Goal: Participate in discussion: Engage in conversation with other users on a specific topic

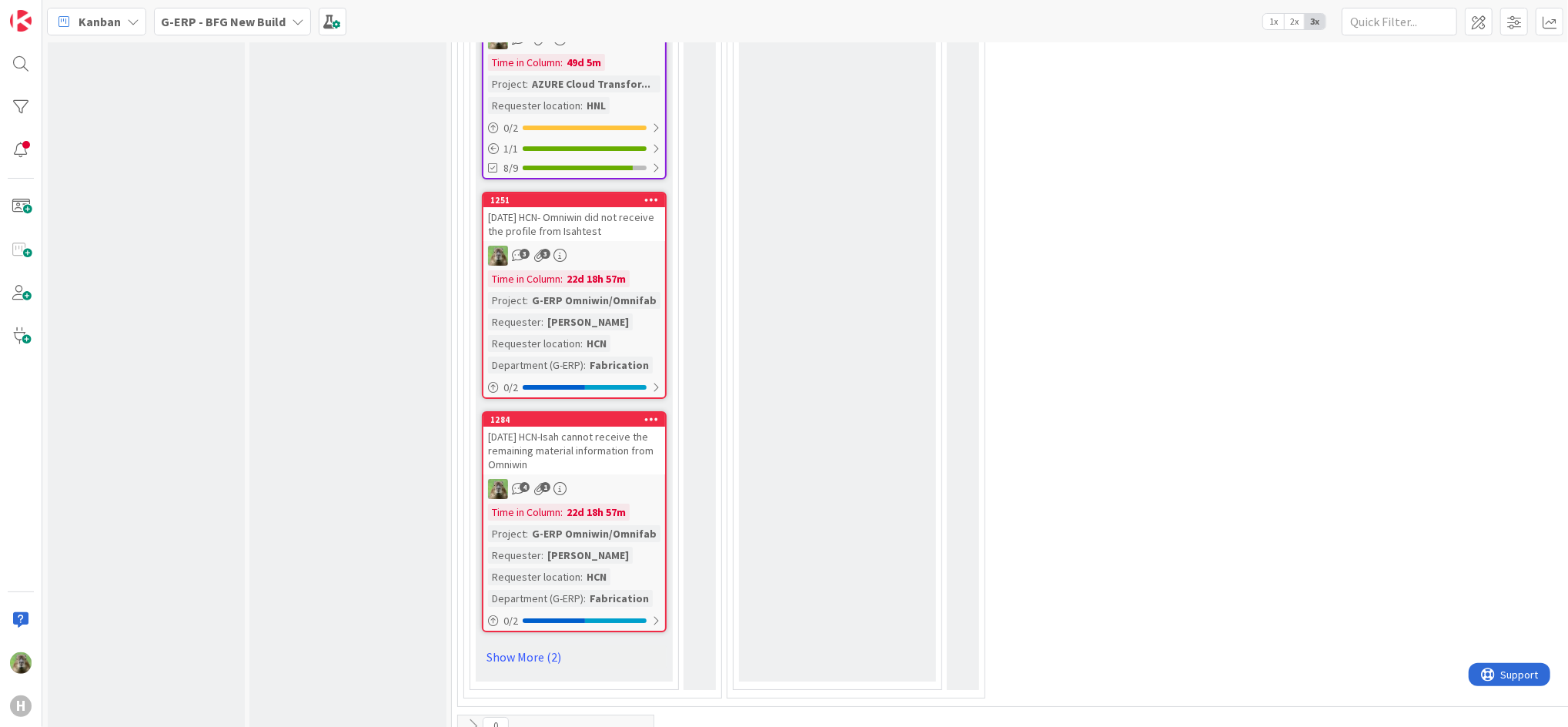
scroll to position [4324, 0]
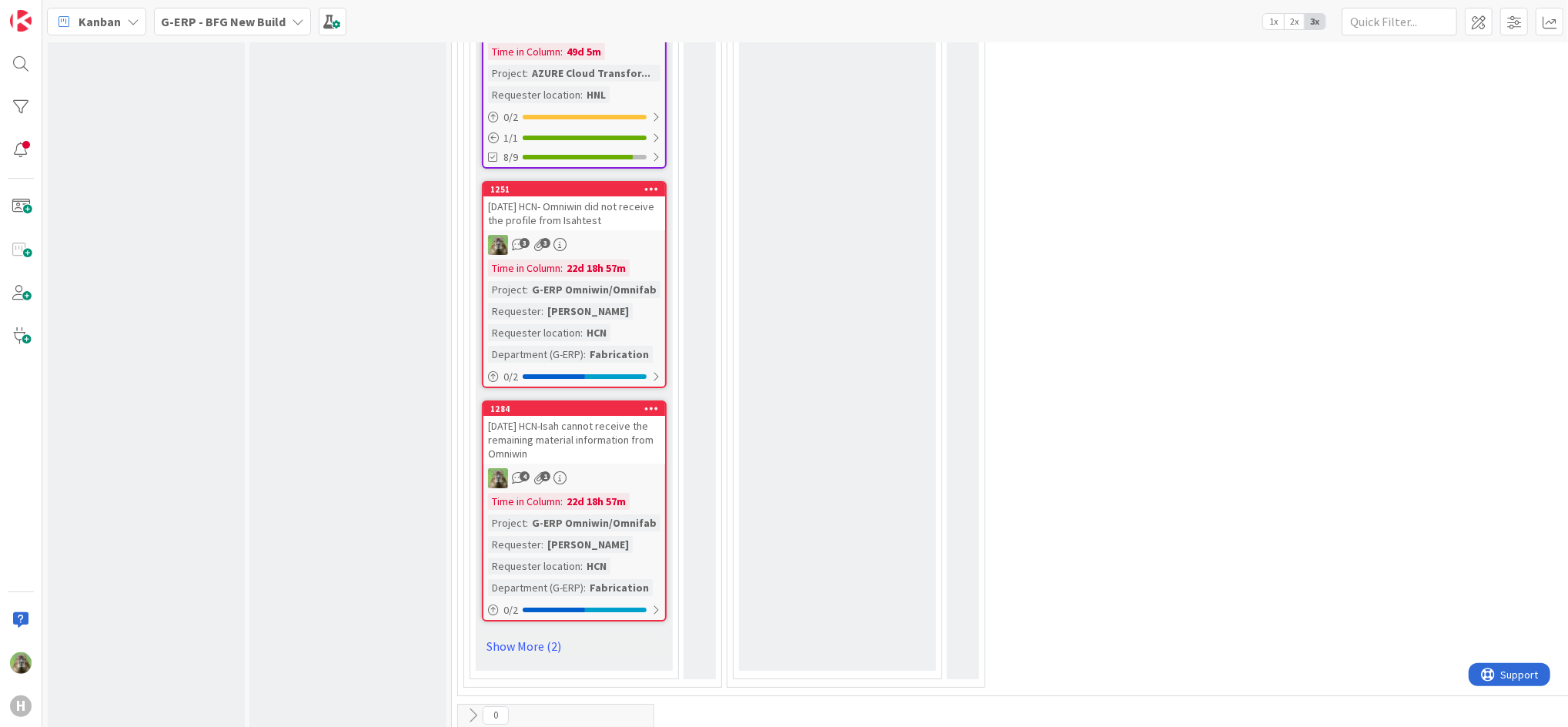
click at [563, 416] on div "[DATE] HCN-Isah cannot receive the remaining material information from Omniwin" at bounding box center [573, 440] width 182 height 48
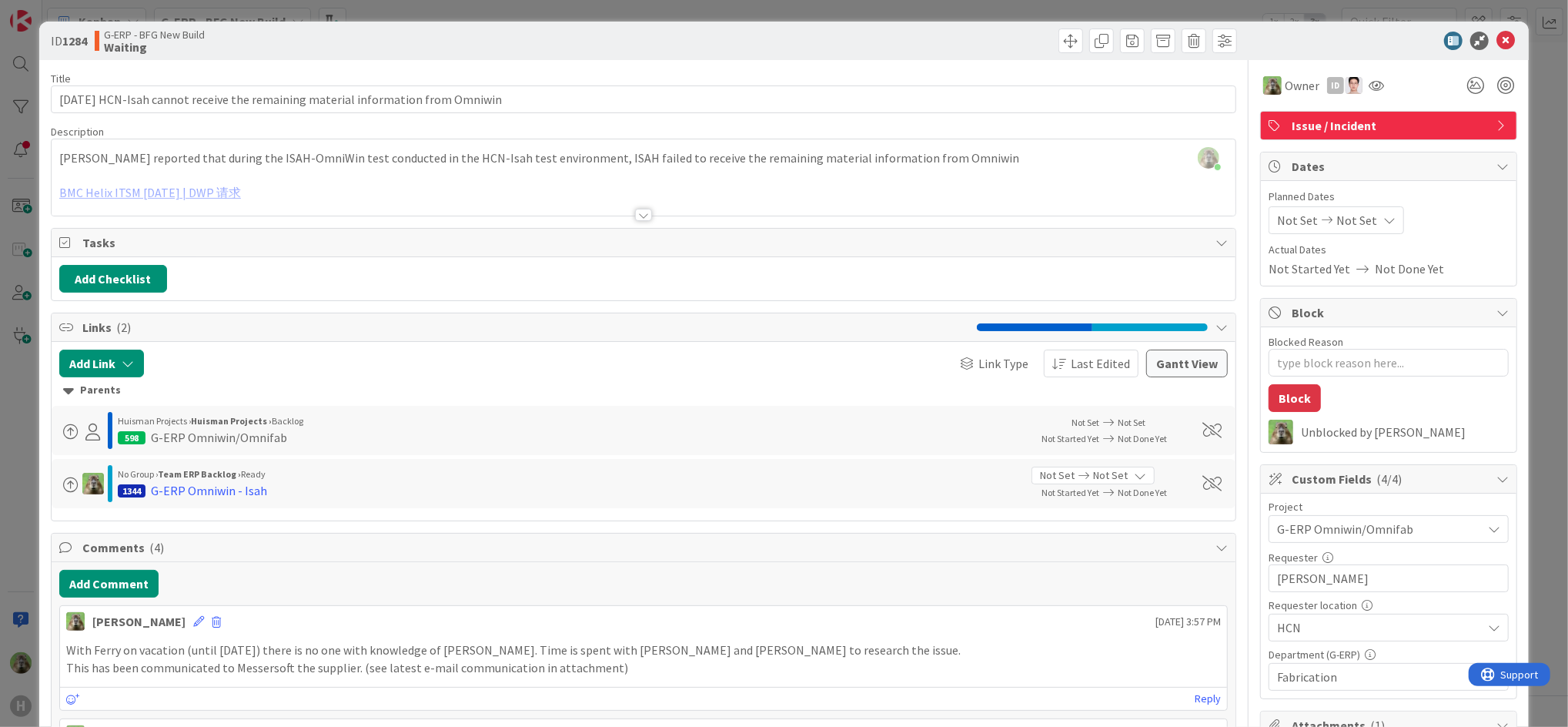
click at [690, 183] on div at bounding box center [643, 196] width 1183 height 39
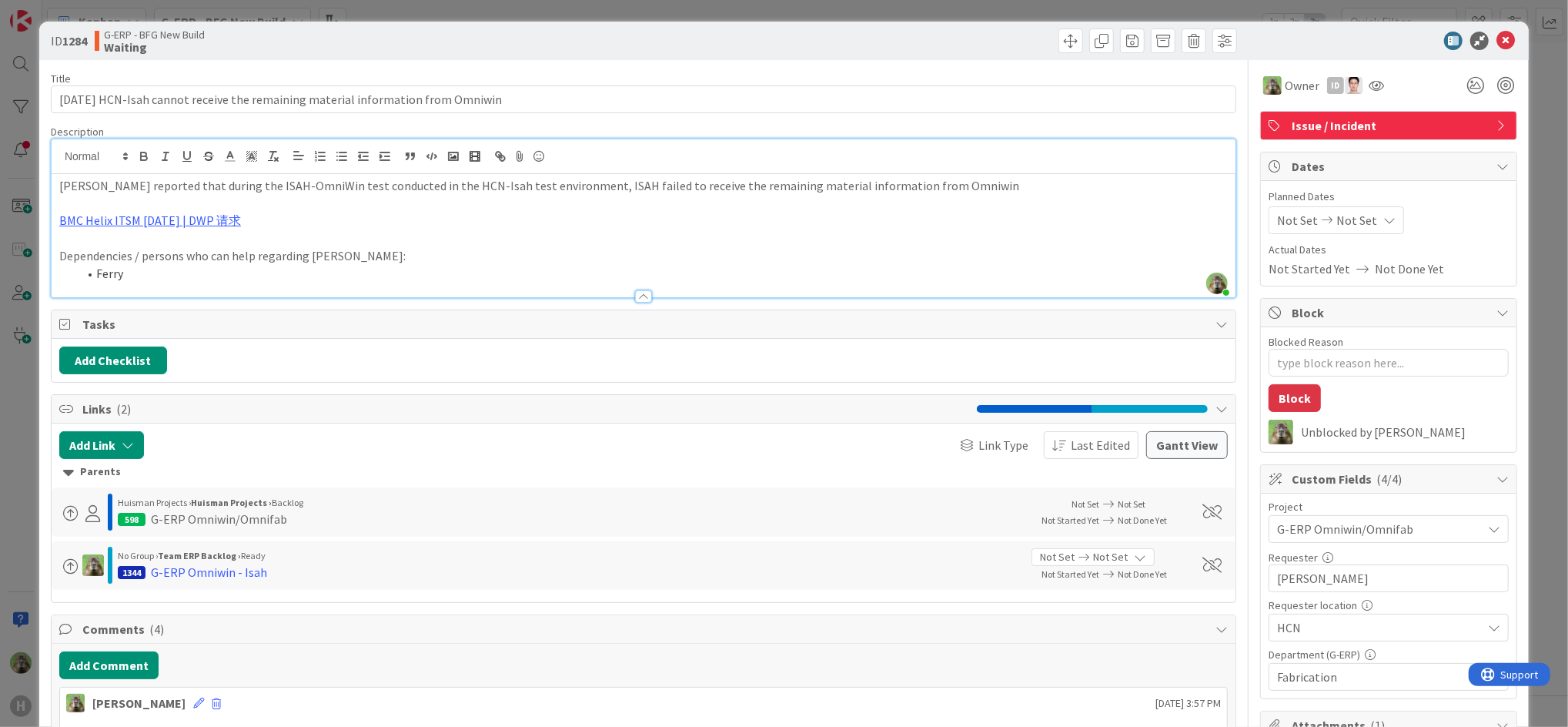
click at [0, 476] on html "H Kanban G-ERP - BFG New Build 1x 2x 3x 4 INFO This column can be used for info…" at bounding box center [784, 363] width 1568 height 727
click at [30, 508] on div "ID 1284 G-ERP - BFG New Build Waiting Title 80 / [PHONE_NUMBER][DATE] HCN-Isah …" at bounding box center [784, 363] width 1568 height 727
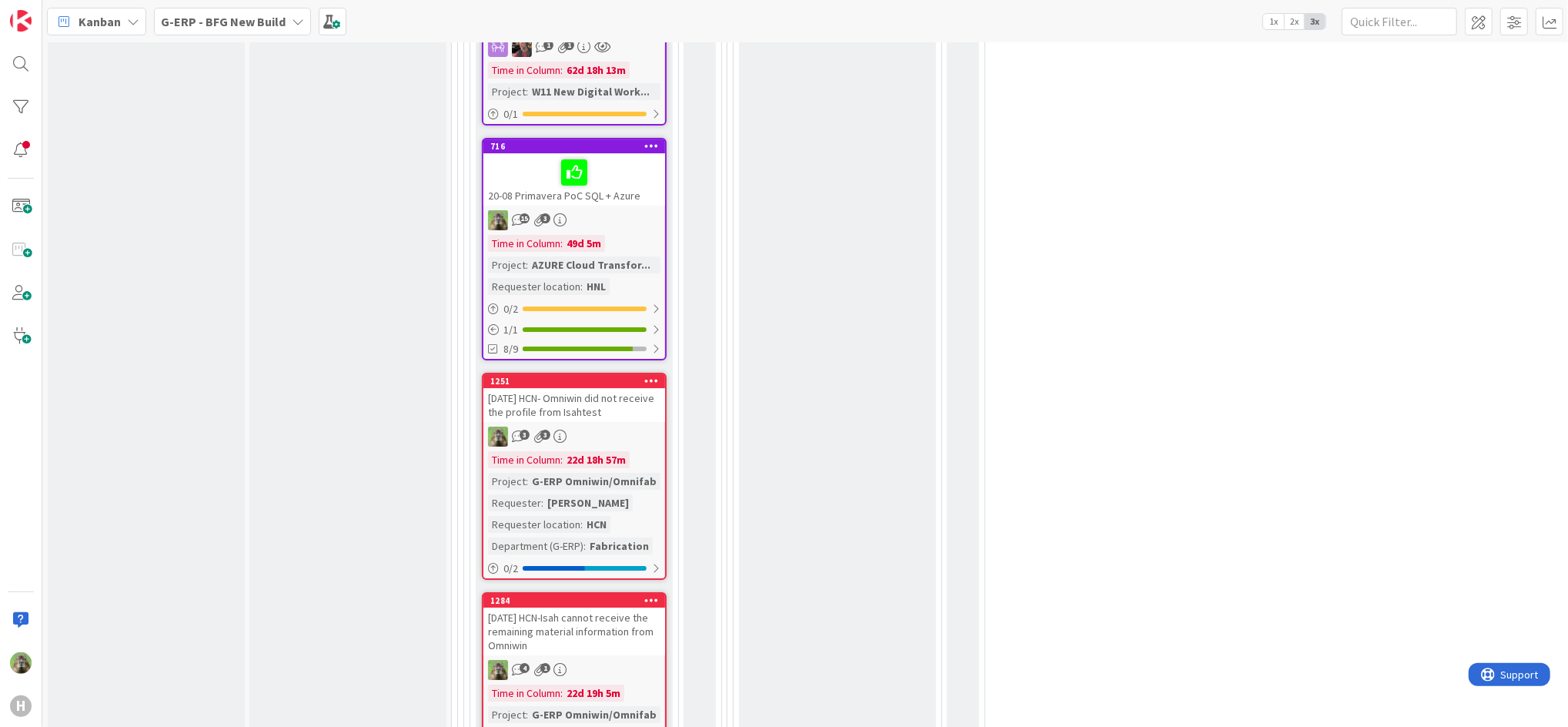
scroll to position [4324, 0]
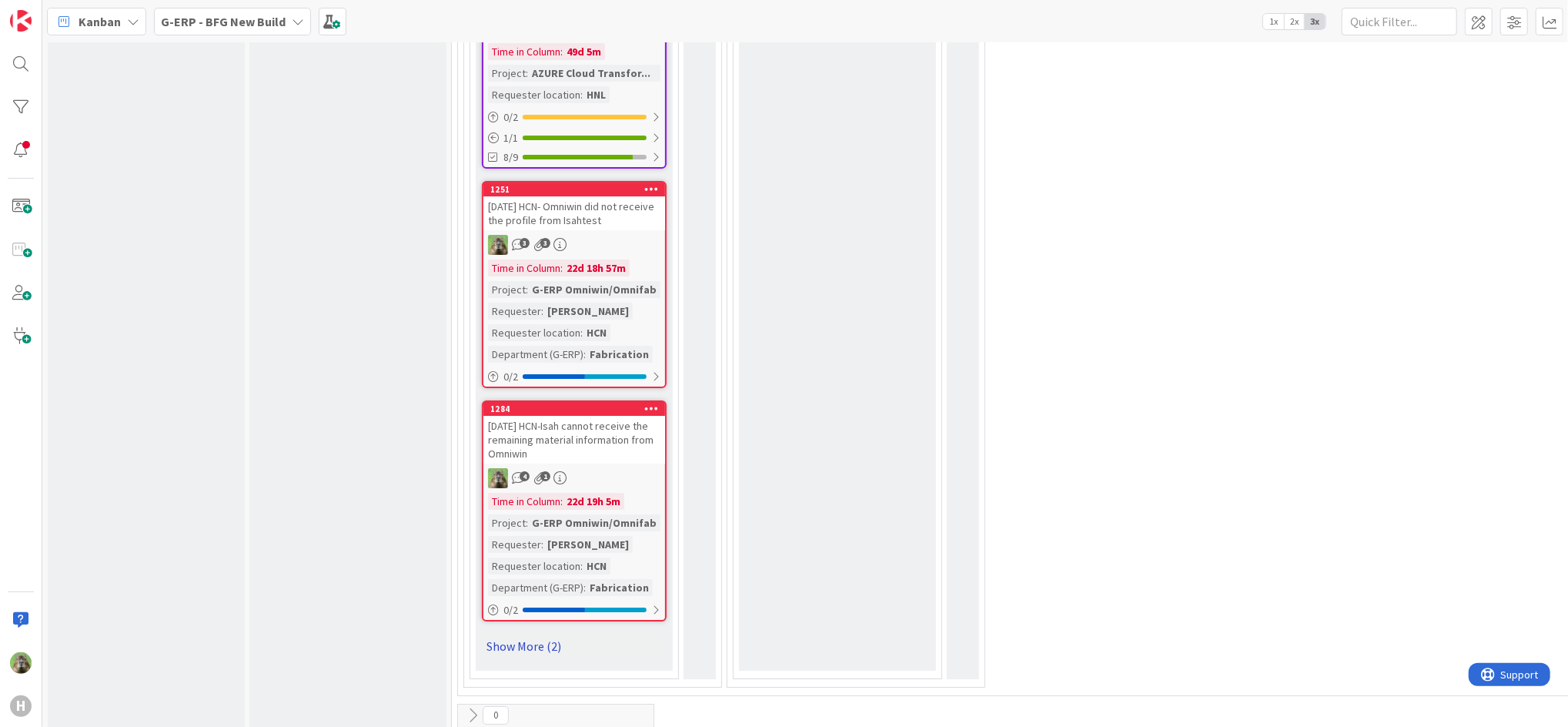
click at [563, 634] on link "Show More (2)" at bounding box center [574, 646] width 184 height 24
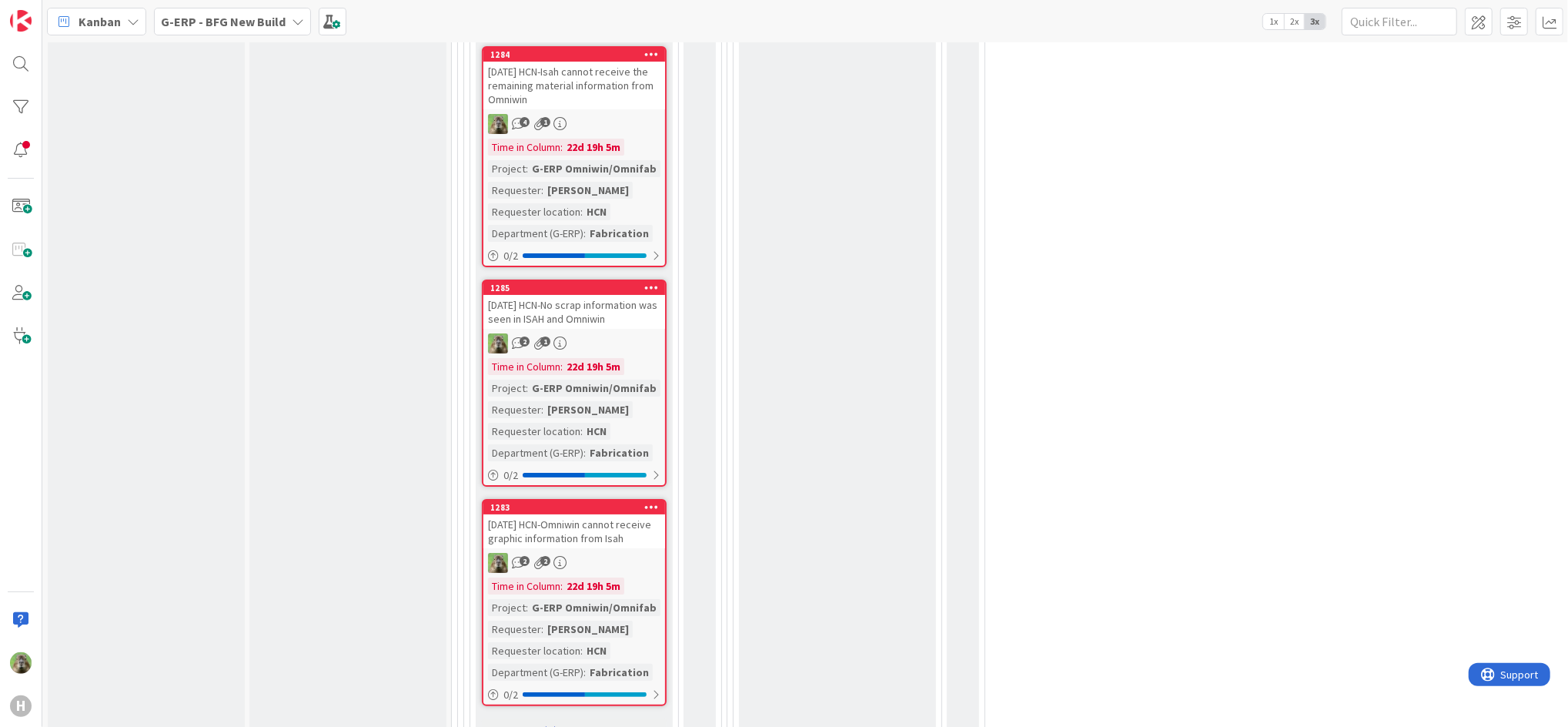
scroll to position [4702, 0]
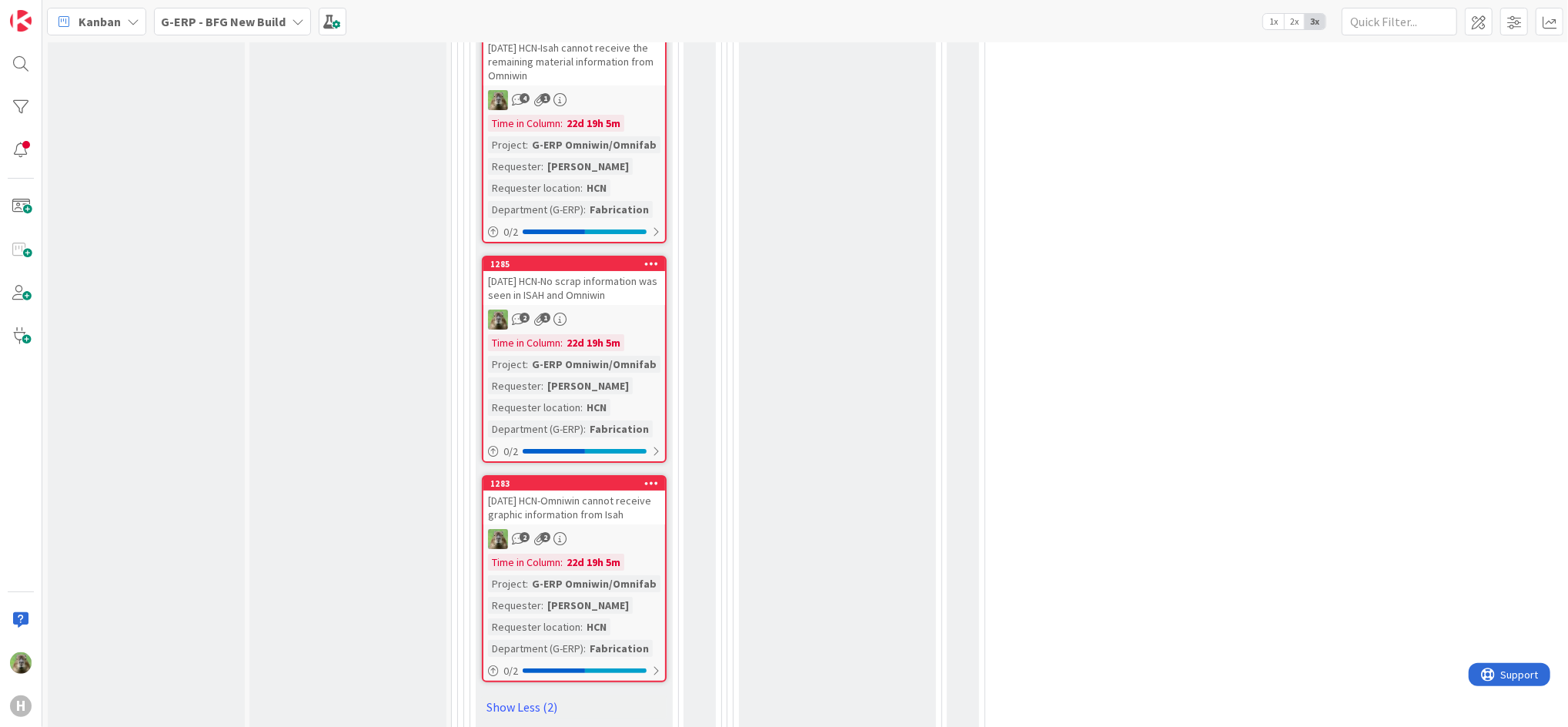
click at [607, 490] on div "[DATE] HCN-Omniwin cannot receive graphic information from Isah" at bounding box center [573, 507] width 182 height 34
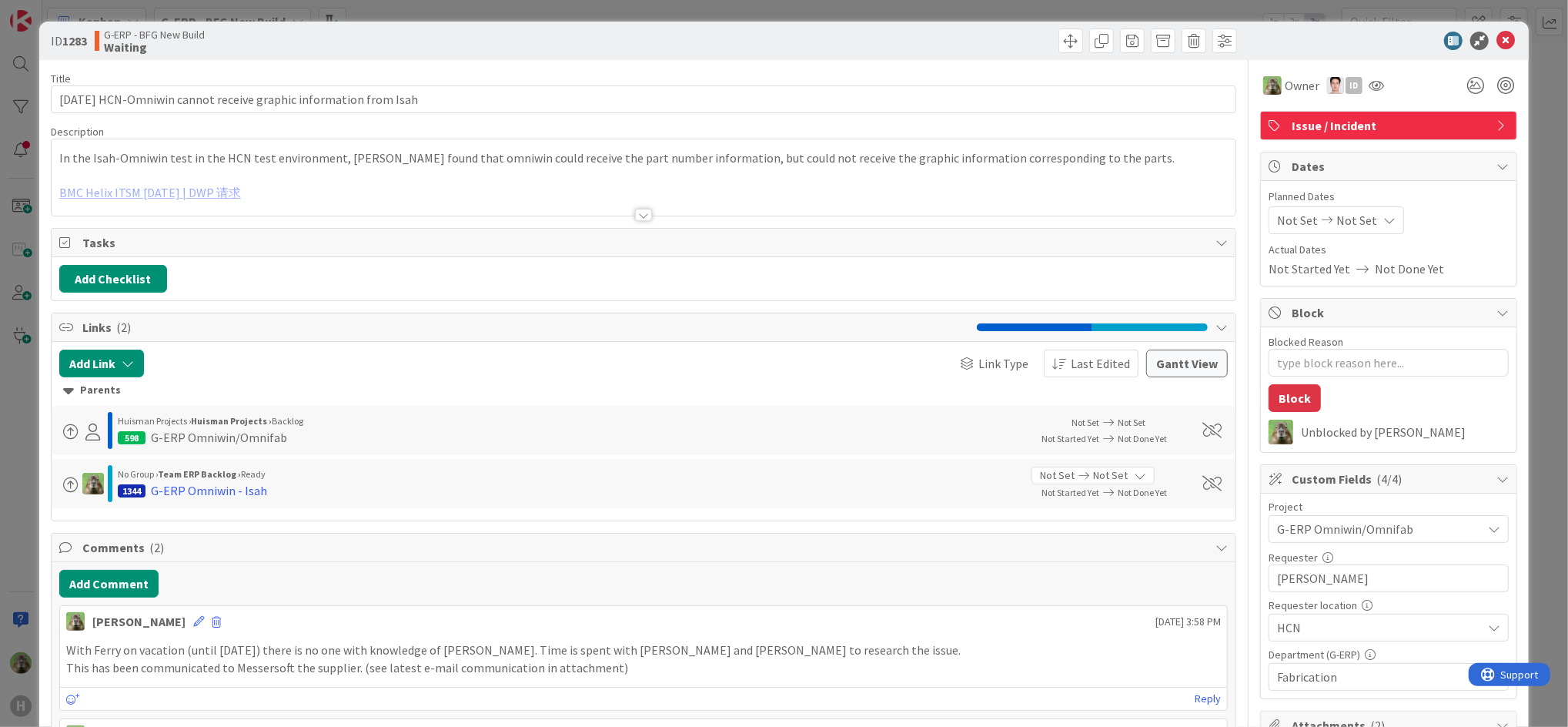
type textarea "x"
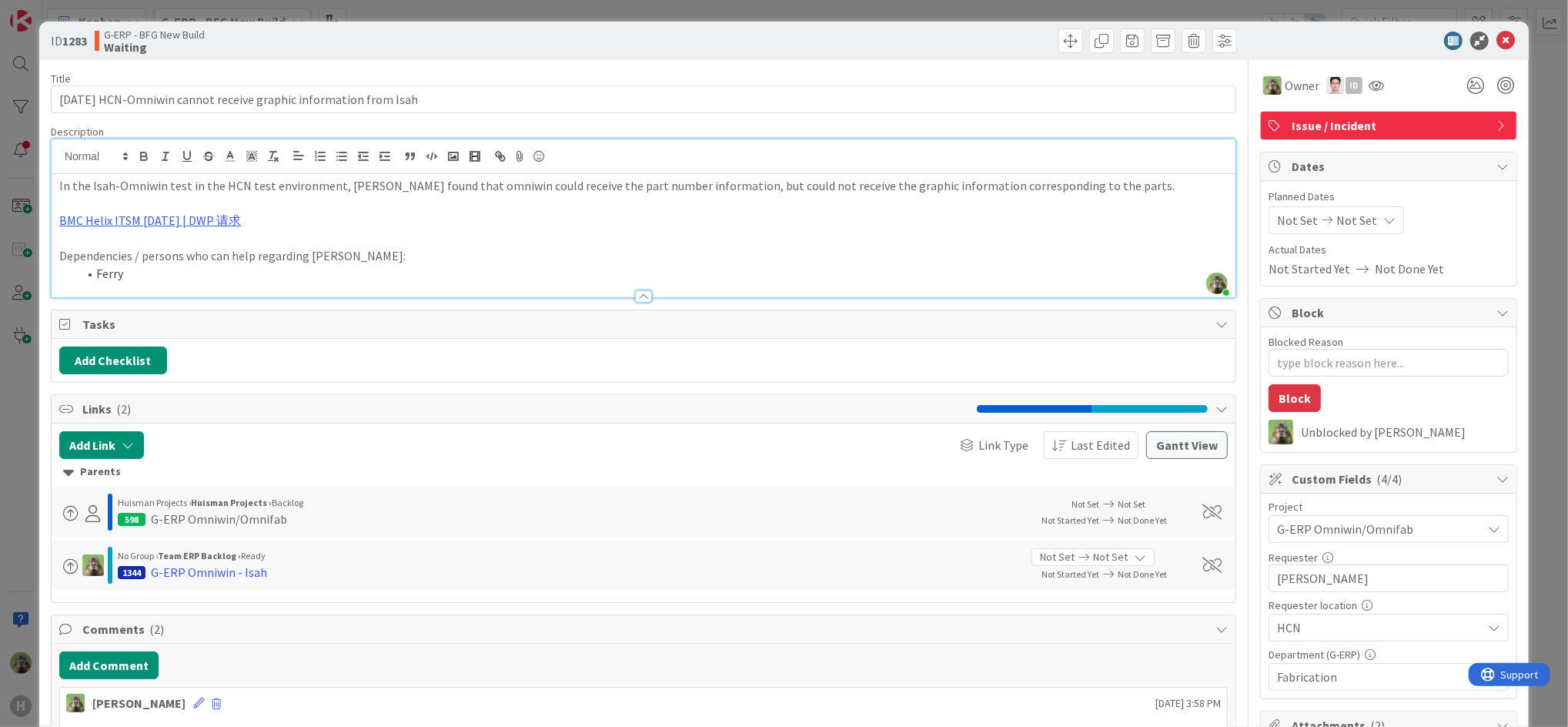
click at [570, 165] on div "[PERSON_NAME] just joined In the Isah-Omniwin test in the HCN test environment,…" at bounding box center [643, 218] width 1183 height 158
click at [211, 225] on link "BMC Helix ITSM [DATE] | DWP 请求" at bounding box center [150, 220] width 182 height 16
click at [157, 249] on link "[URL][PERSON_NAME][DOMAIN_NAME]" at bounding box center [137, 251] width 154 height 20
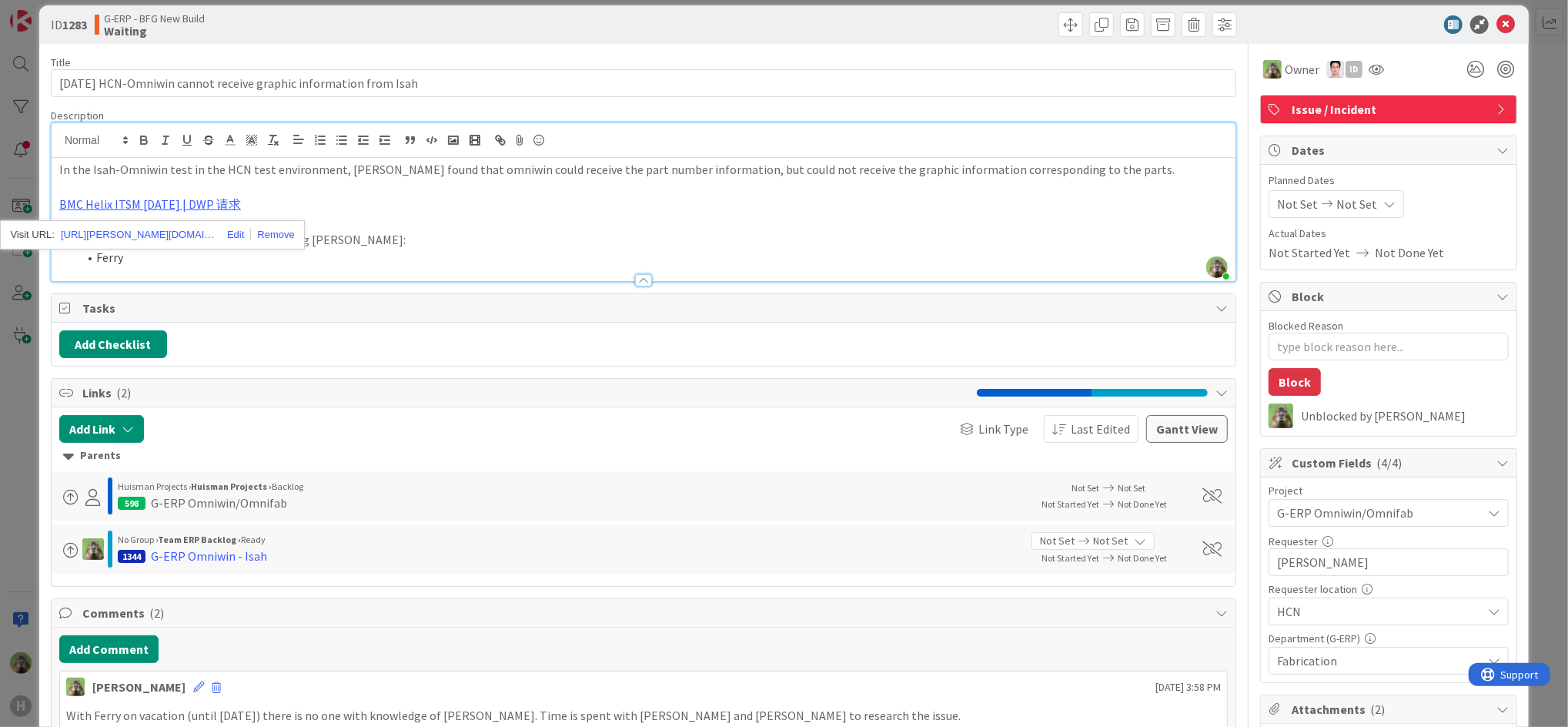
scroll to position [18, 0]
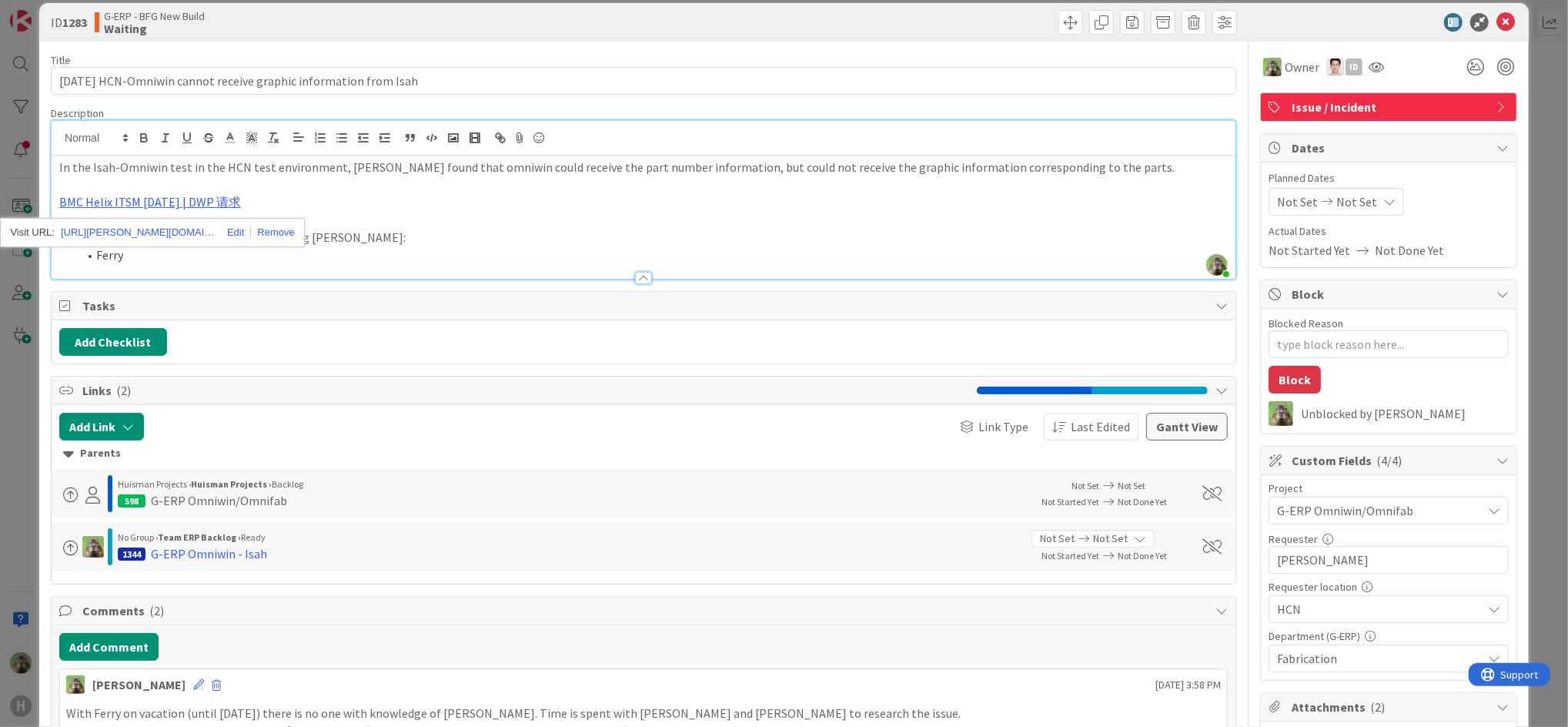
click at [507, 176] on p "In the Isah-Omniwin test in the HCN test environment, [PERSON_NAME] found that …" at bounding box center [643, 167] width 1169 height 17
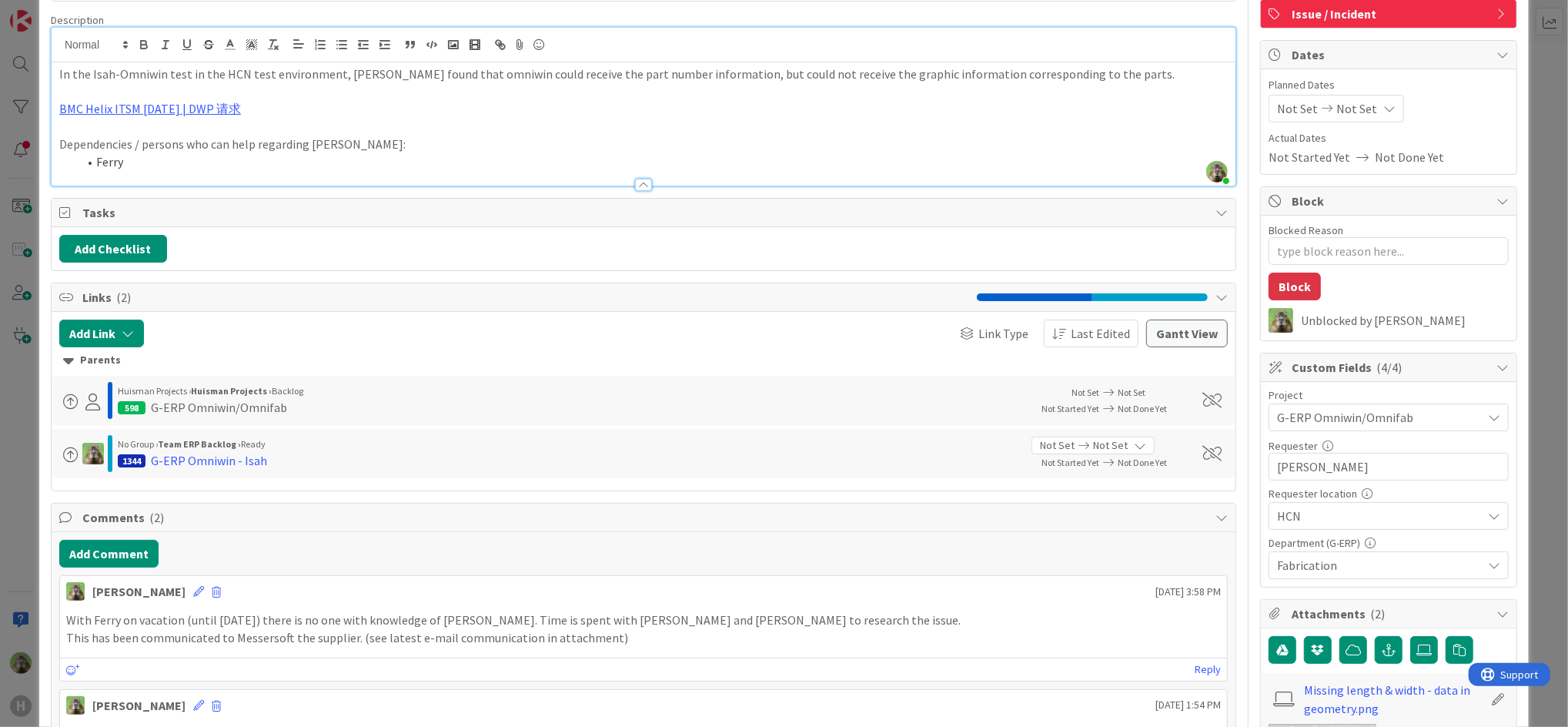
scroll to position [113, 0]
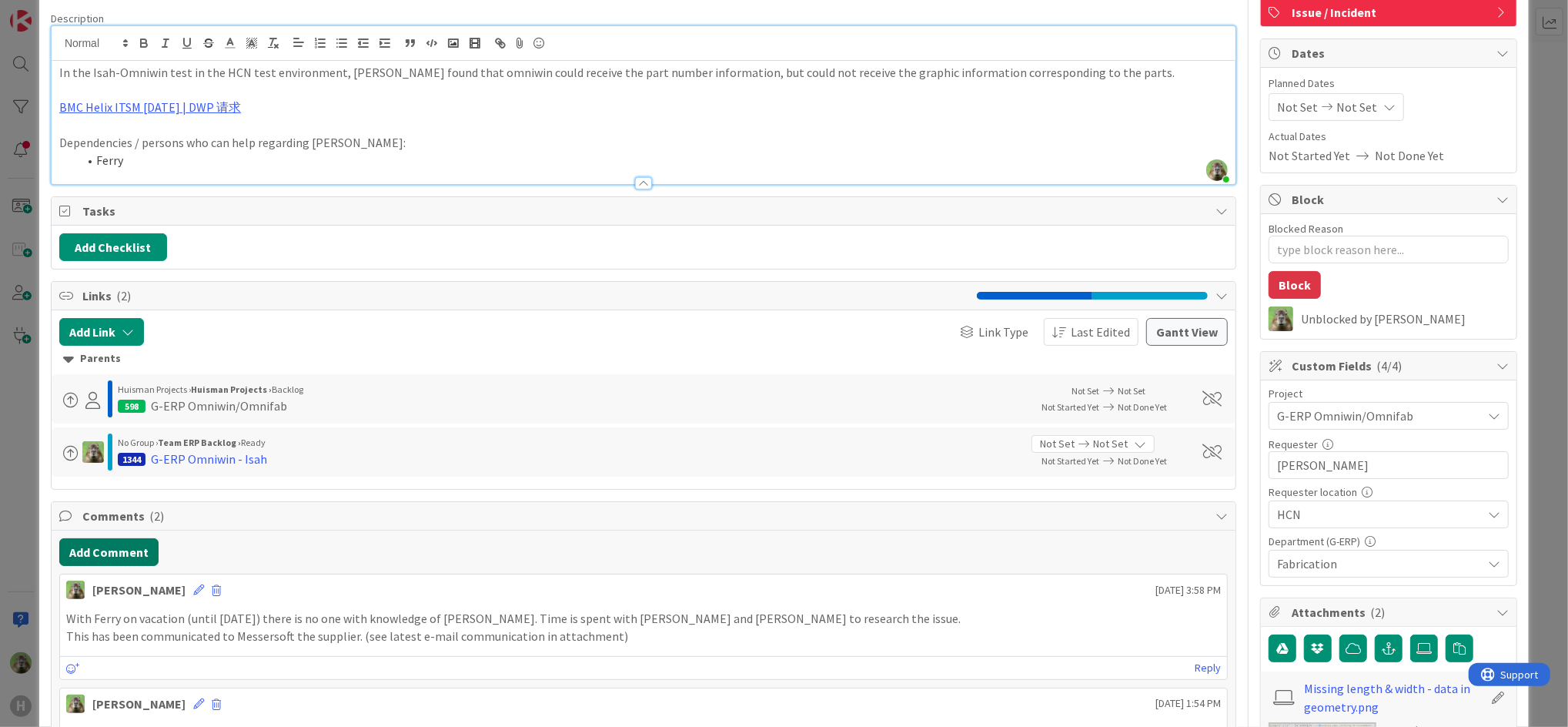
click at [125, 559] on button "Add Comment" at bounding box center [109, 552] width 99 height 28
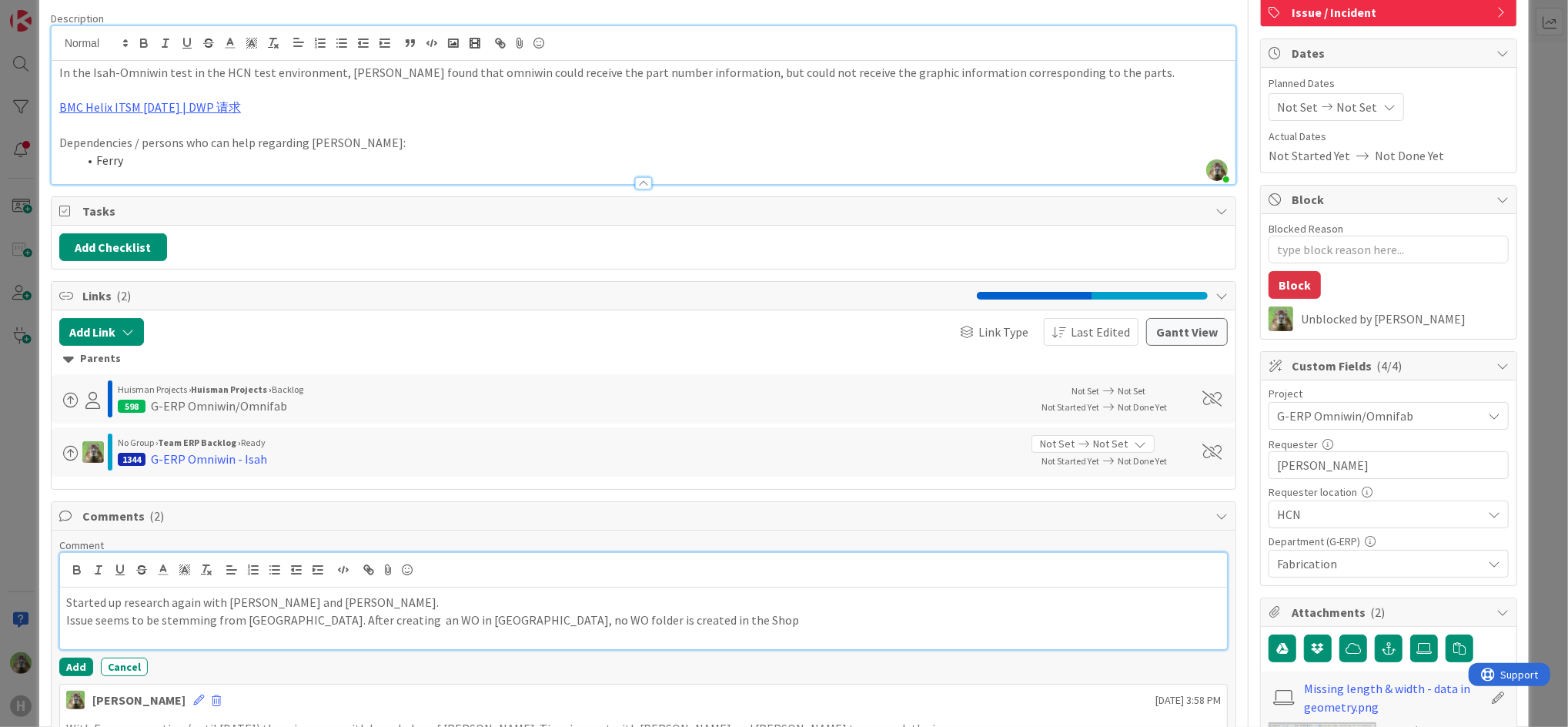
click at [809, 620] on p "Issue seems to be stemming from [GEOGRAPHIC_DATA]. After creating an WO in [GEO…" at bounding box center [643, 620] width 1155 height 17
click at [1121, 622] on p "Issue seems to be stemming from [GEOGRAPHIC_DATA]. After creating an WO in [GEO…" at bounding box center [643, 629] width 1155 height 35
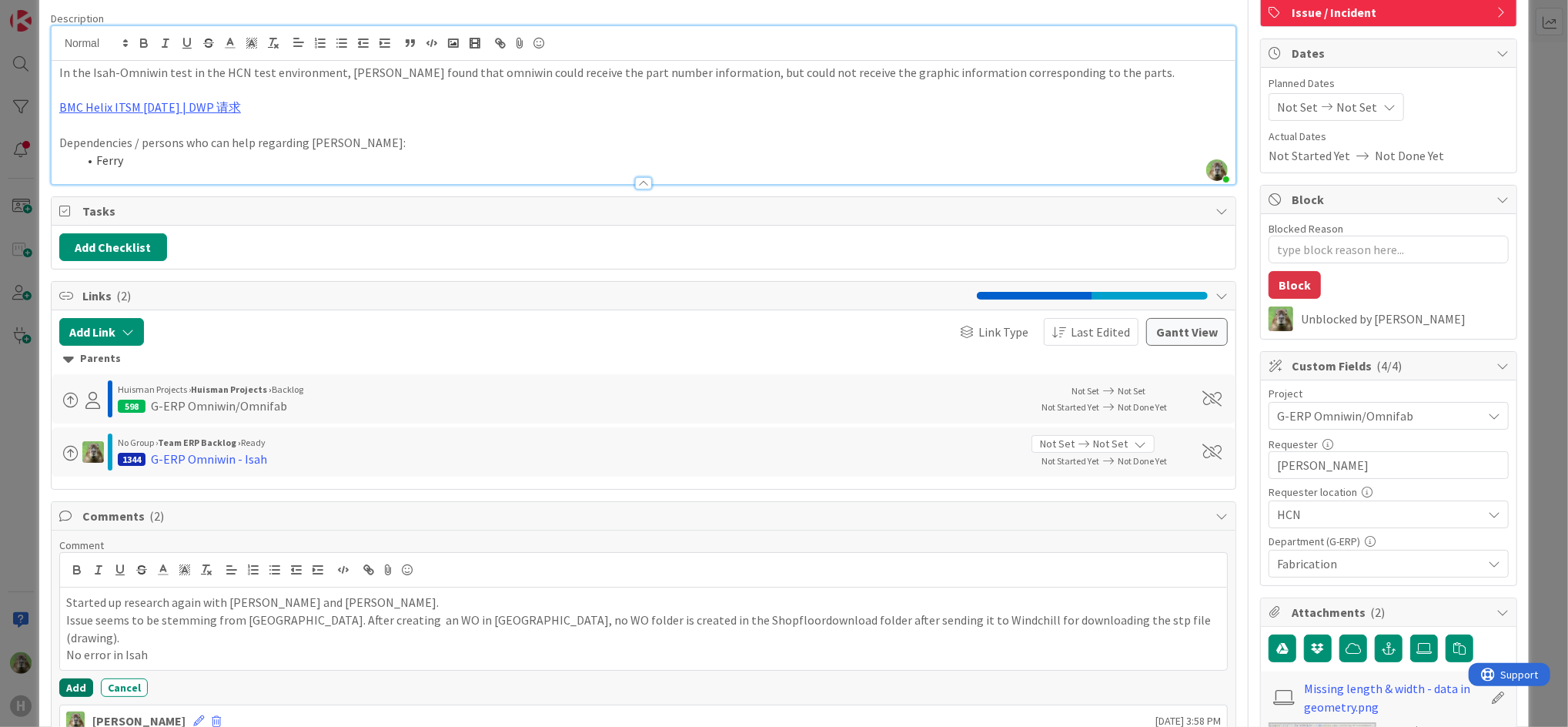
click at [75, 678] on button "Add" at bounding box center [76, 687] width 34 height 18
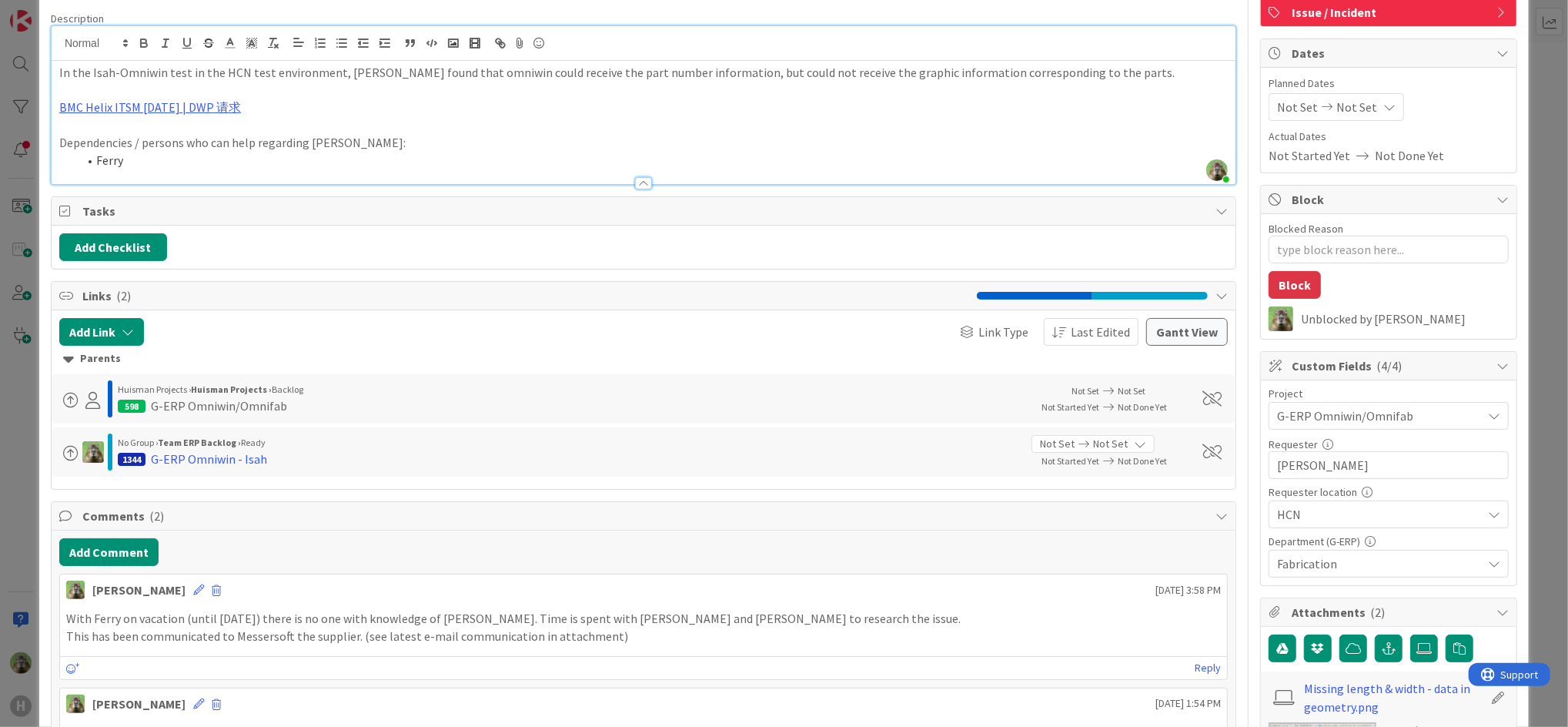
type textarea "x"
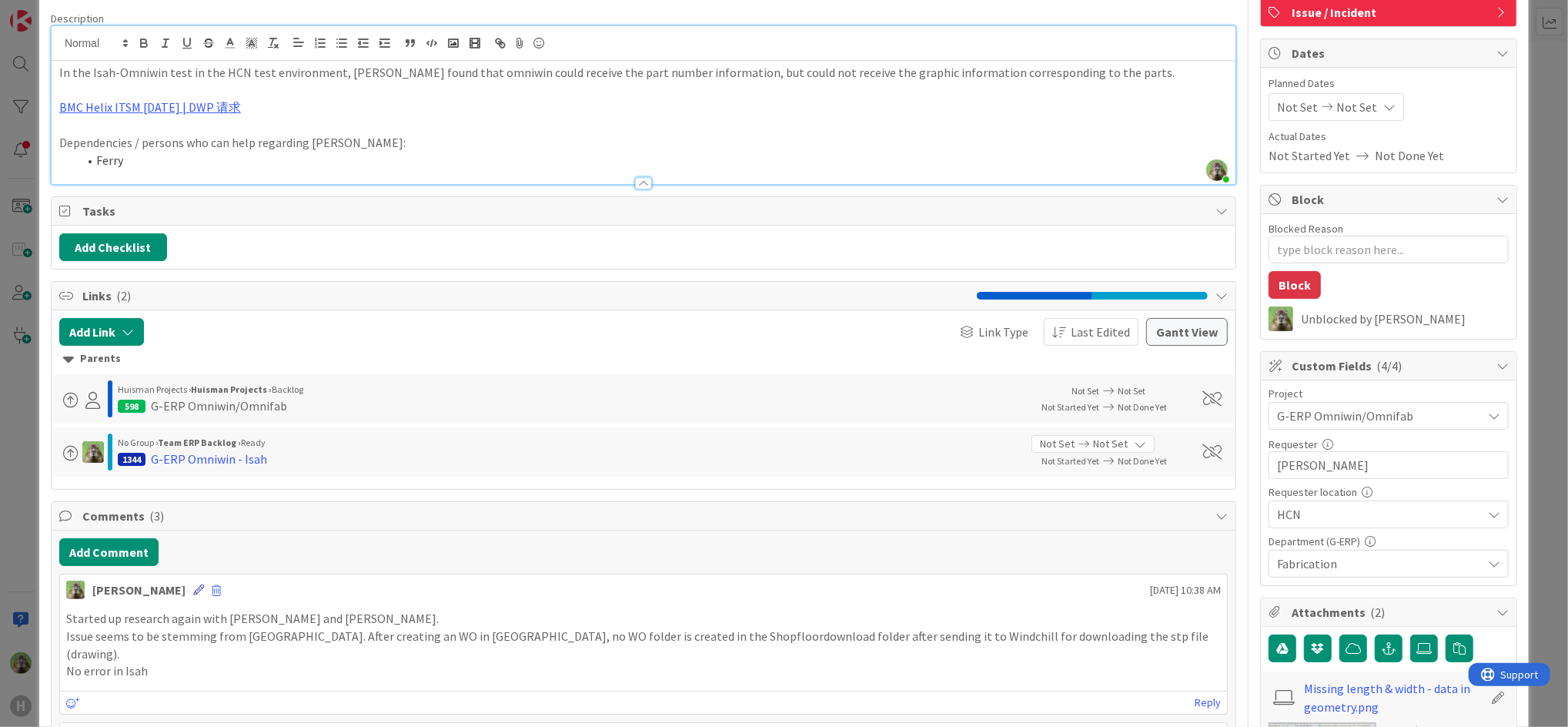
click at [193, 593] on icon at bounding box center [198, 589] width 10 height 10
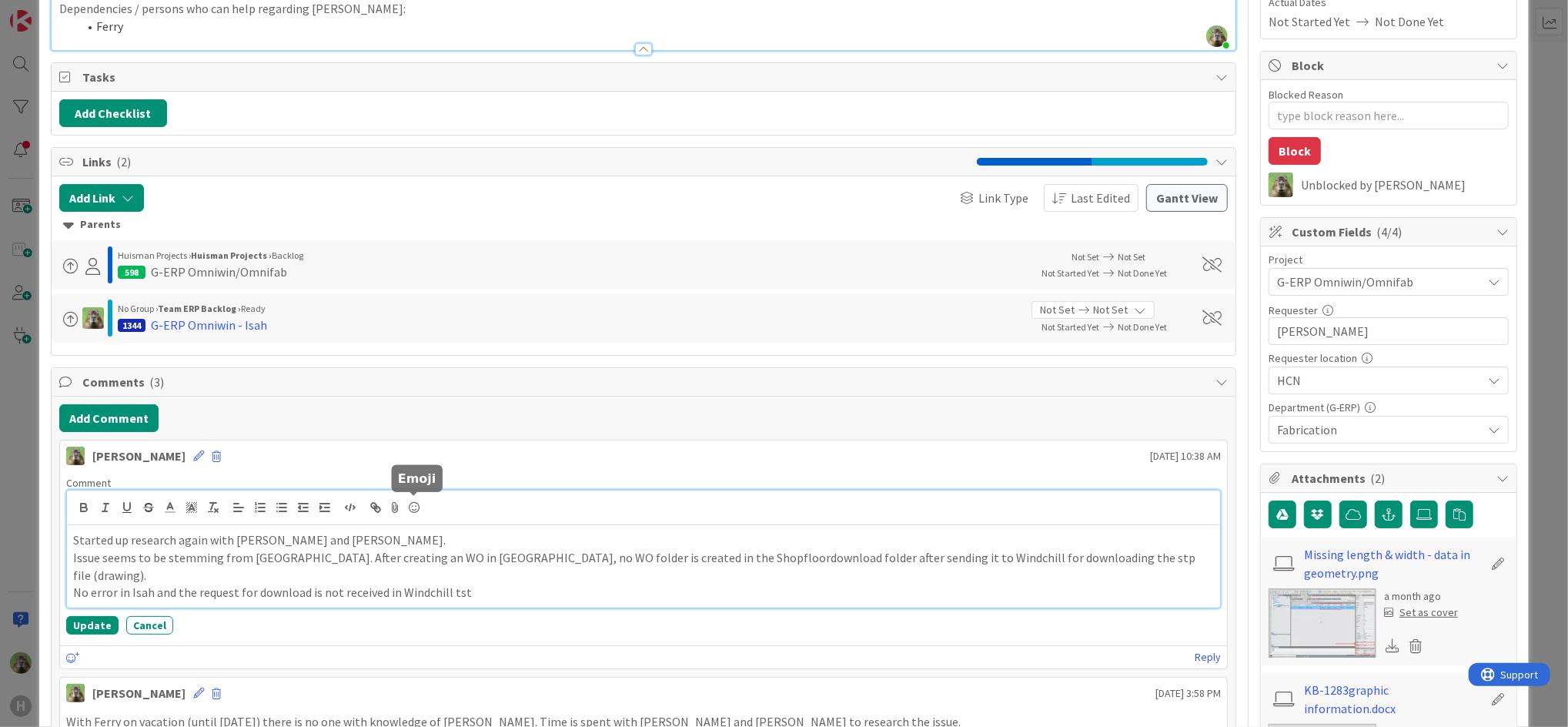
scroll to position [249, 0]
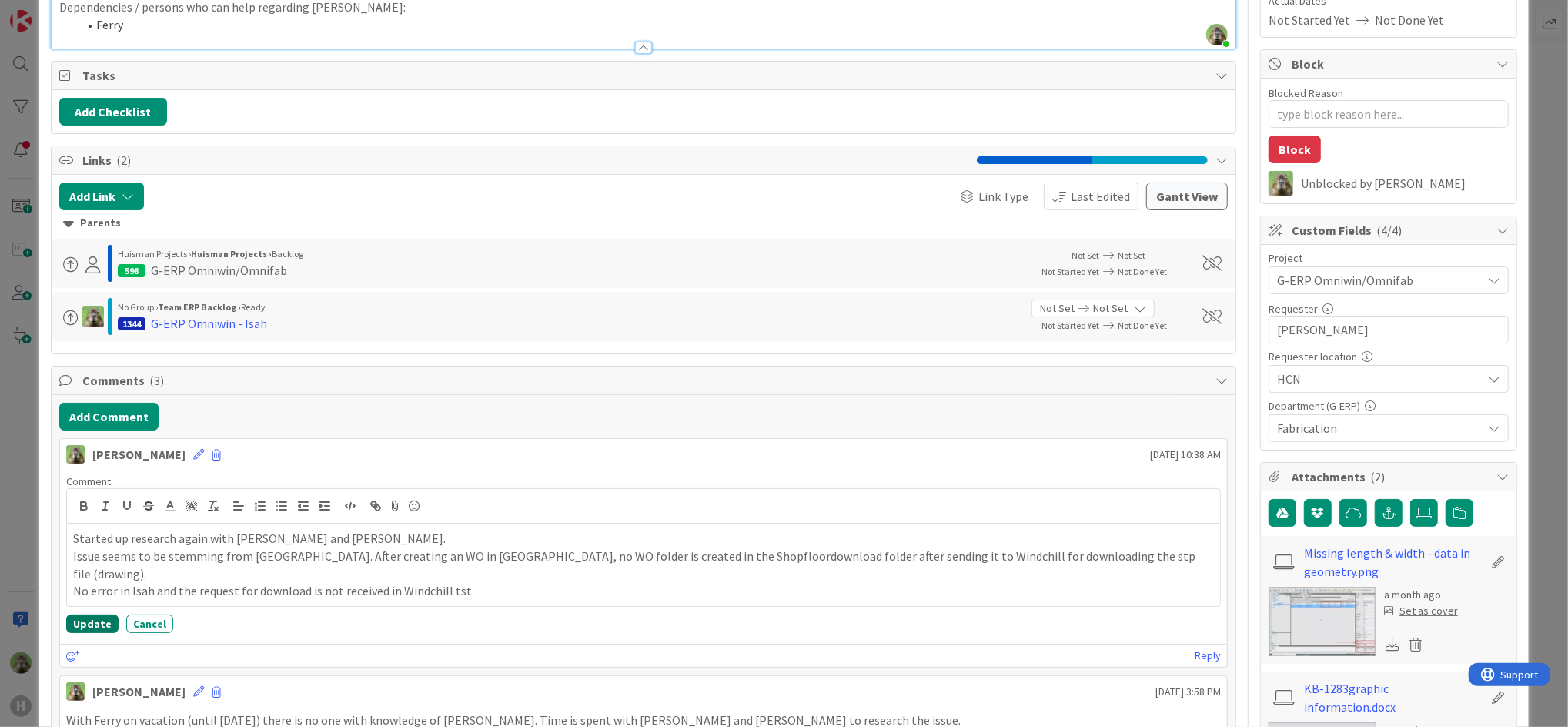
click at [99, 615] on button "Update" at bounding box center [92, 623] width 52 height 18
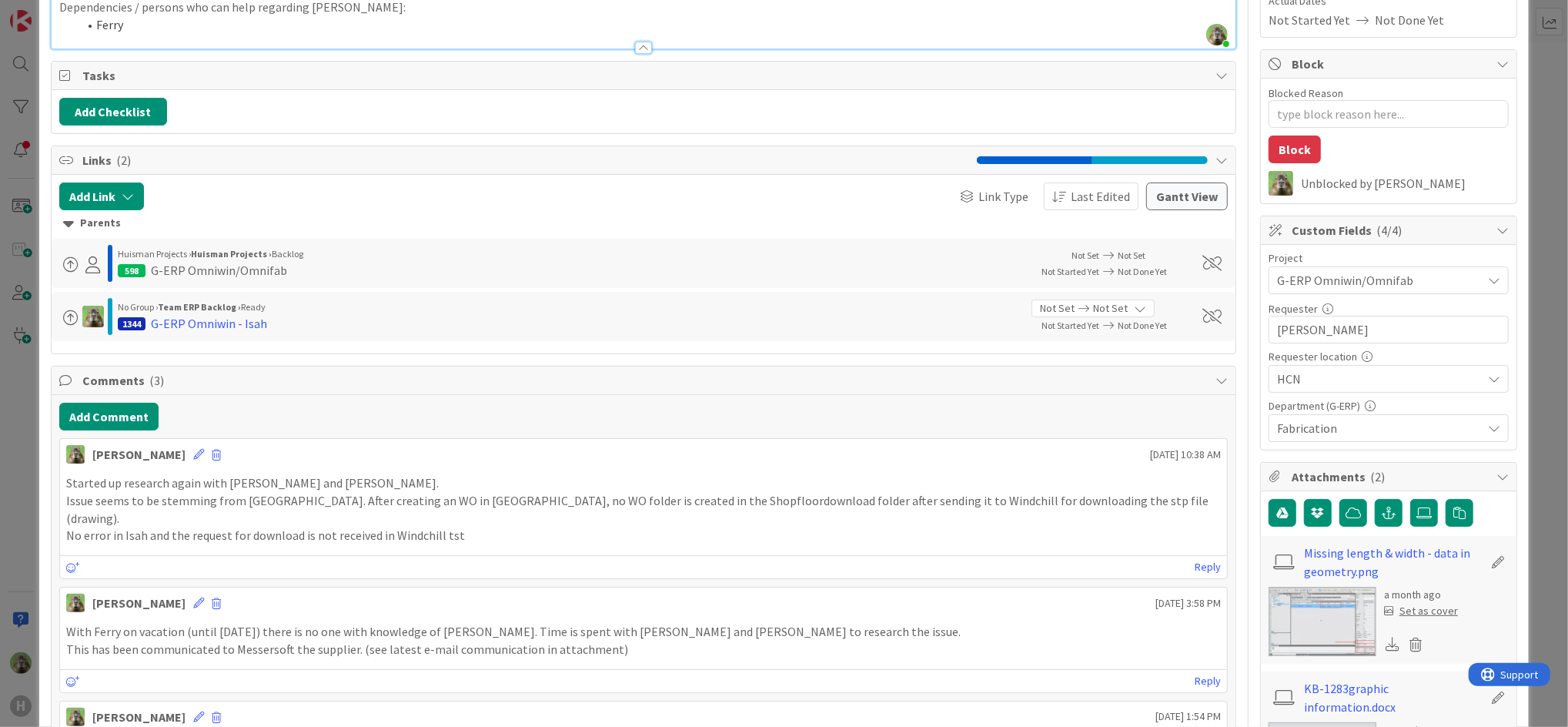
type textarea "x"
